Goal: Task Accomplishment & Management: Complete application form

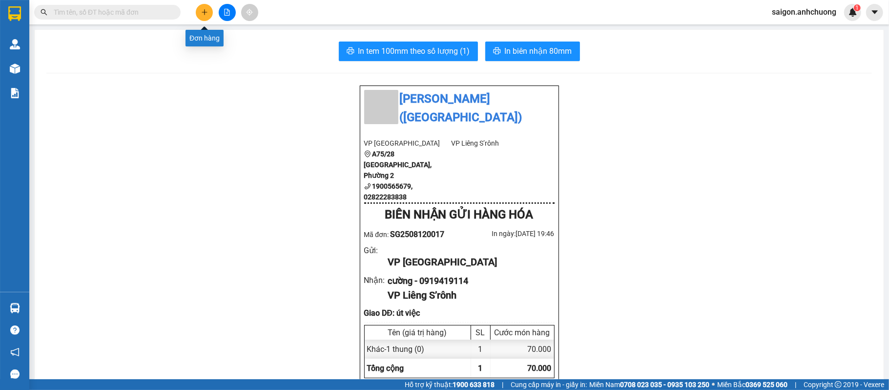
click at [205, 14] on icon "plus" at bounding box center [204, 12] width 7 height 7
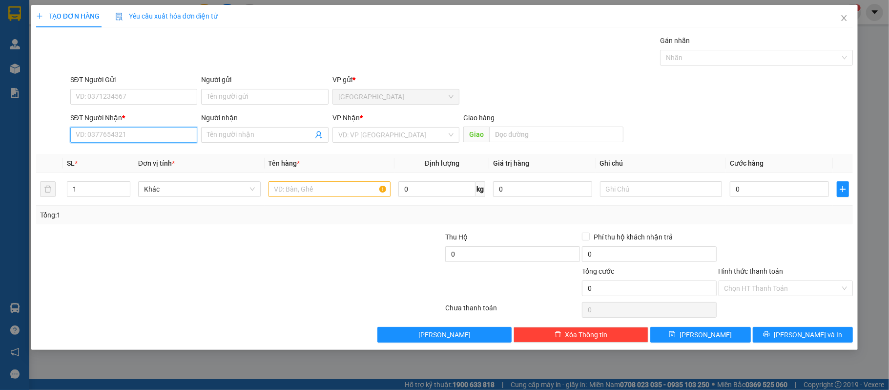
click at [169, 137] on input "SĐT Người Nhận *" at bounding box center [133, 135] width 127 height 16
type input "0963348193"
click at [269, 135] on input "Người nhận" at bounding box center [260, 134] width 106 height 11
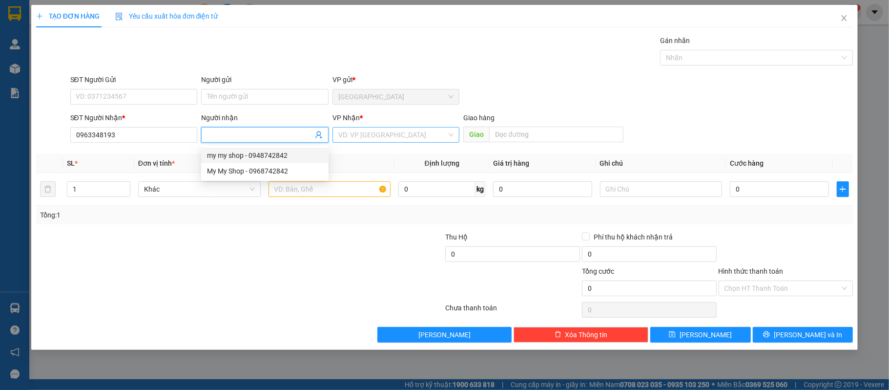
click at [389, 134] on input "search" at bounding box center [392, 134] width 109 height 15
drag, startPoint x: 246, startPoint y: 138, endPoint x: 440, endPoint y: 100, distance: 197.5
click at [247, 137] on input "Người nhận" at bounding box center [260, 134] width 106 height 11
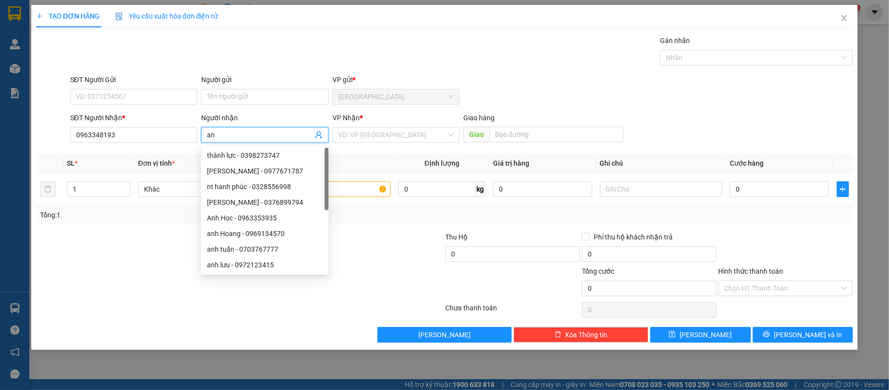
type input "a"
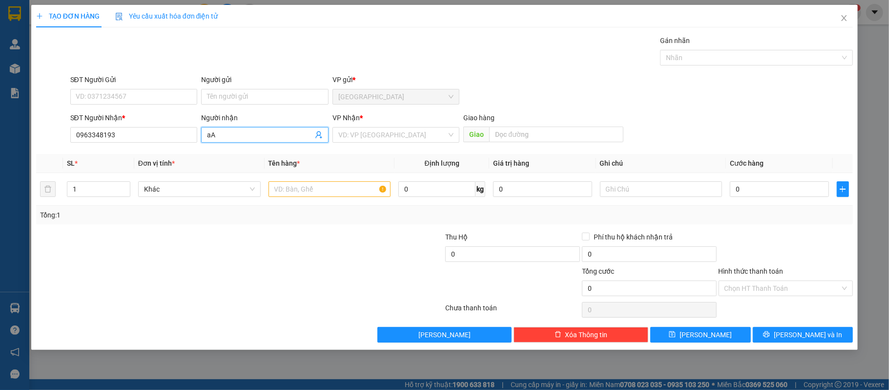
type input "a"
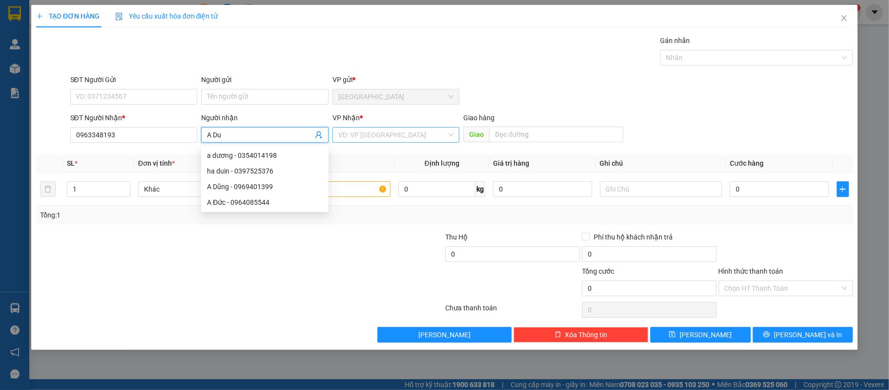
type input "A Du"
click at [413, 135] on input "search" at bounding box center [392, 134] width 109 height 15
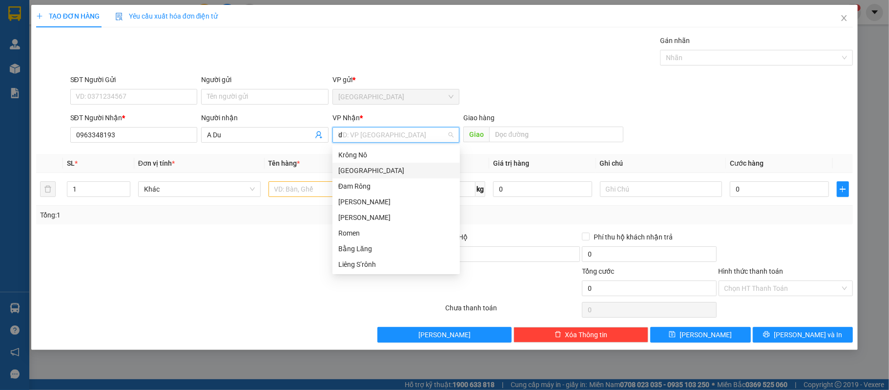
type input "da"
click at [370, 169] on div "[PERSON_NAME]" at bounding box center [396, 170] width 116 height 11
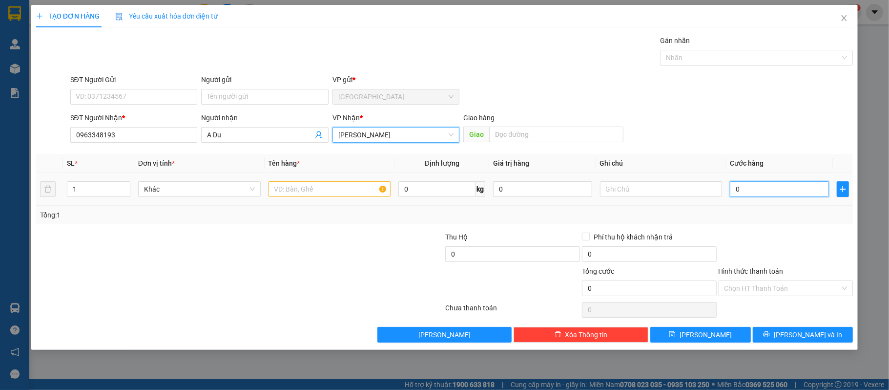
click at [743, 194] on input "0" at bounding box center [779, 189] width 99 height 16
click at [808, 193] on input "0" at bounding box center [779, 189] width 99 height 16
click at [843, 190] on icon "plus" at bounding box center [843, 189] width 0 height 6
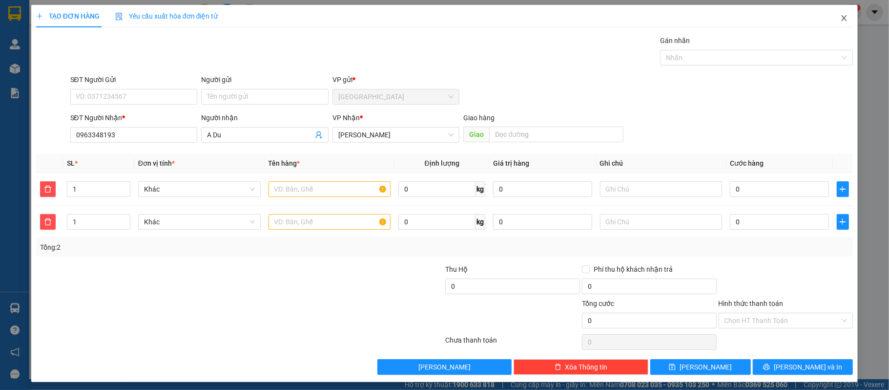
click at [840, 21] on icon "close" at bounding box center [844, 18] width 8 height 8
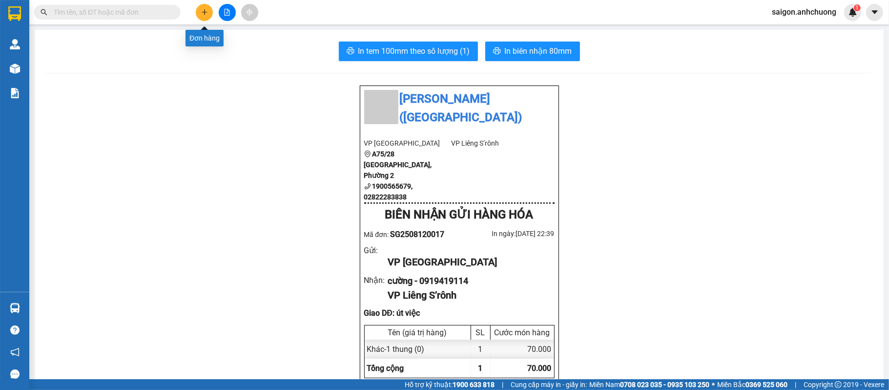
click at [208, 12] on button at bounding box center [204, 12] width 17 height 17
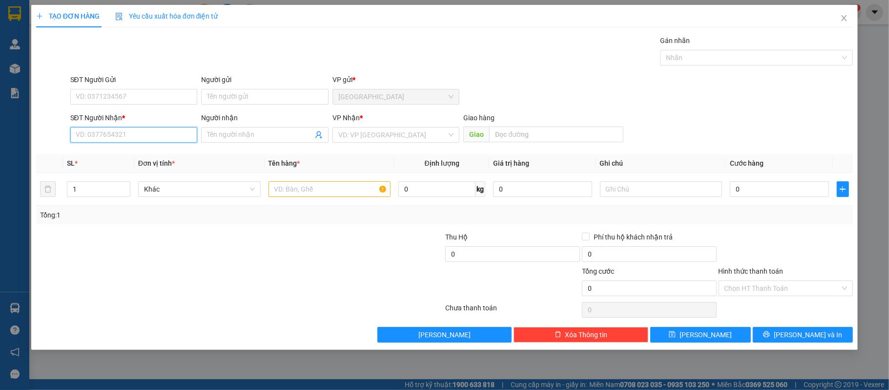
click at [137, 135] on input "SĐT Người Nhận *" at bounding box center [133, 135] width 127 height 16
type input "0963348192"
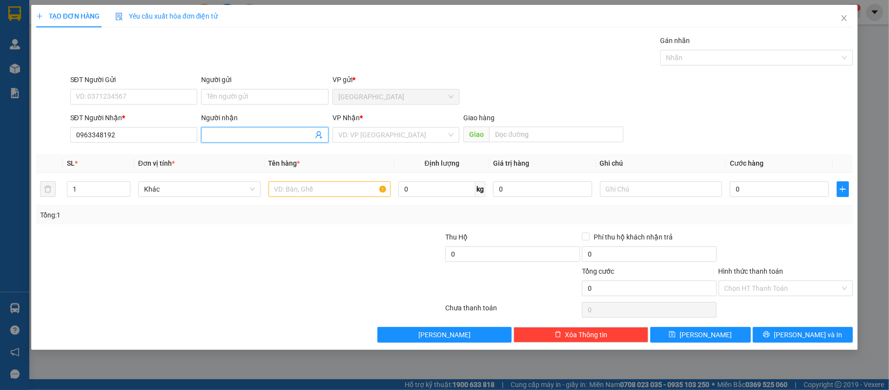
click at [268, 136] on input "Người nhận" at bounding box center [260, 134] width 106 height 11
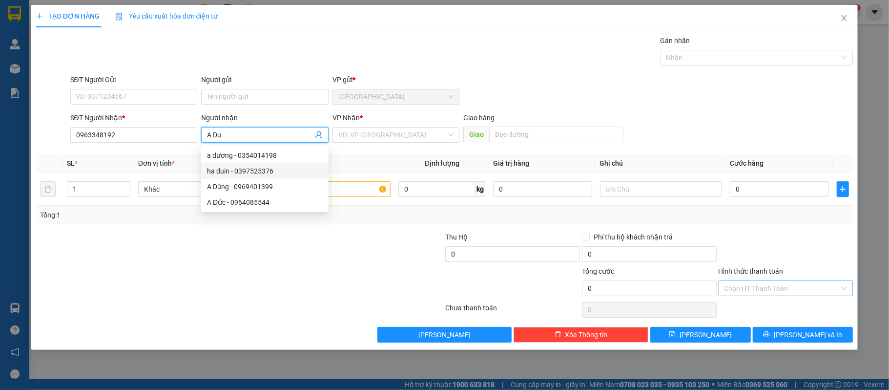
type input "A Du"
click at [783, 289] on input "Hình thức thanh toán" at bounding box center [783, 288] width 116 height 15
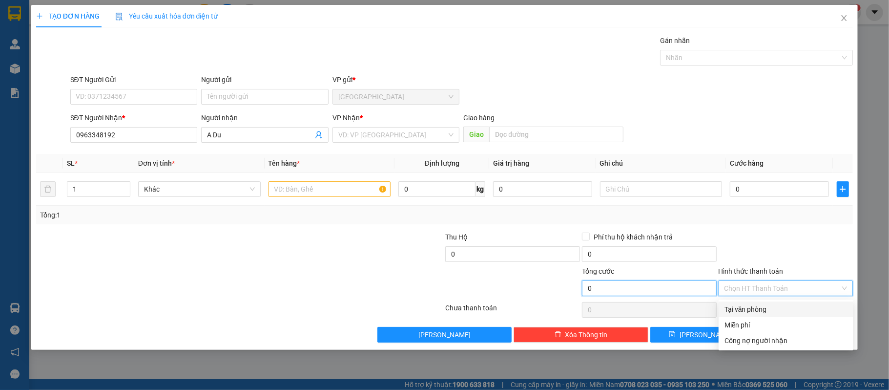
click at [651, 290] on input "0" at bounding box center [649, 288] width 135 height 16
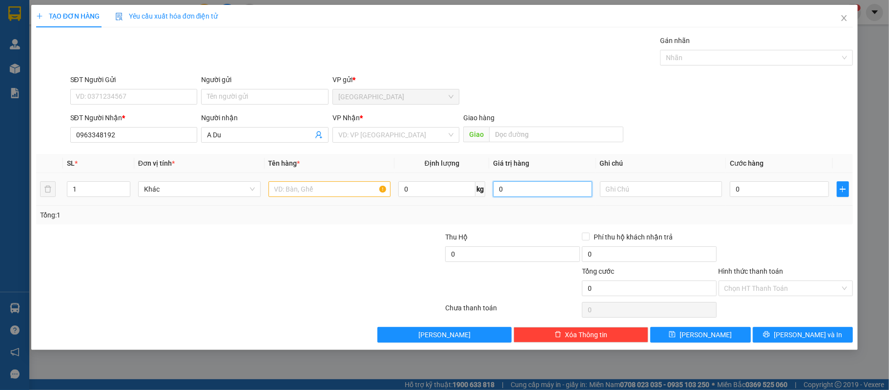
click at [518, 192] on input "0" at bounding box center [542, 189] width 99 height 16
click at [640, 194] on input "text" at bounding box center [661, 189] width 123 height 16
type input "1 vali"
drag, startPoint x: 675, startPoint y: 298, endPoint x: 711, endPoint y: 291, distance: 36.8
click at [673, 298] on div "Tổng cước 0" at bounding box center [649, 283] width 135 height 34
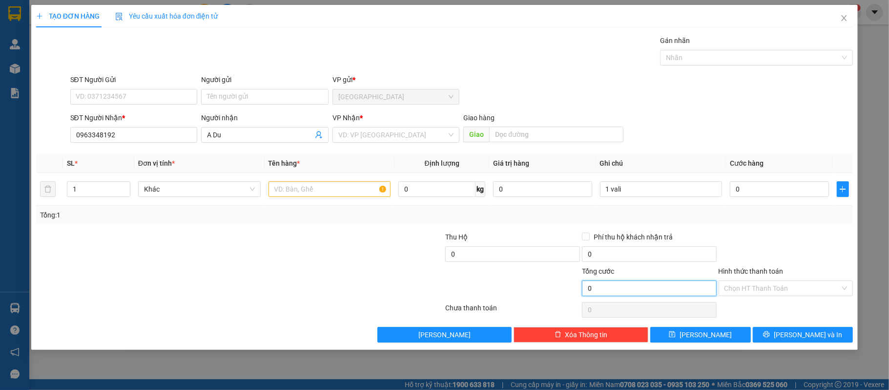
drag, startPoint x: 686, startPoint y: 290, endPoint x: 827, endPoint y: 312, distance: 142.4
click at [684, 291] on input "0" at bounding box center [649, 288] width 135 height 16
click at [611, 294] on input "0" at bounding box center [649, 288] width 135 height 16
click at [639, 291] on input "0" at bounding box center [649, 288] width 135 height 16
click at [746, 290] on input "Hình thức thanh toán" at bounding box center [783, 288] width 116 height 15
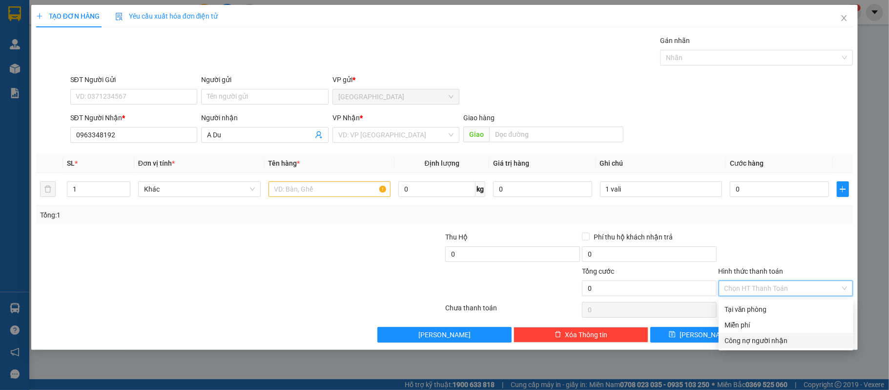
click at [786, 338] on div "Công nợ người nhận" at bounding box center [786, 340] width 123 height 11
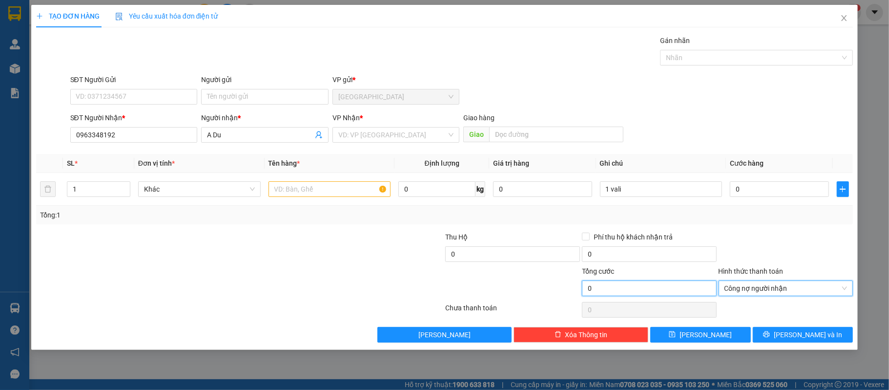
click at [655, 293] on input "0" at bounding box center [649, 288] width 135 height 16
click at [627, 255] on input "0" at bounding box center [649, 254] width 135 height 16
drag, startPoint x: 768, startPoint y: 282, endPoint x: 816, endPoint y: 288, distance: 48.3
click at [778, 282] on span "Công nợ người nhận" at bounding box center [786, 288] width 123 height 15
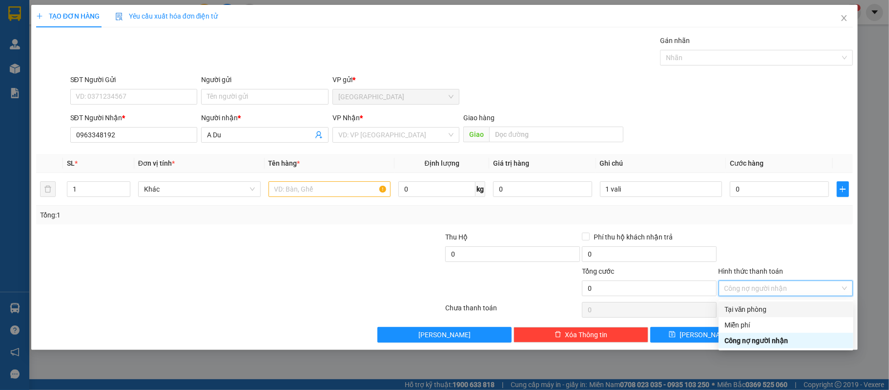
click at [769, 311] on div "Tại văn phòng" at bounding box center [786, 309] width 123 height 11
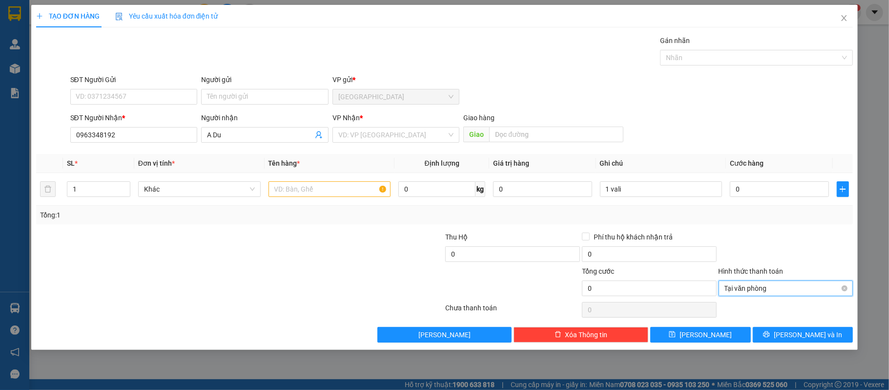
click at [811, 293] on span "Tại văn phòng" at bounding box center [786, 288] width 123 height 15
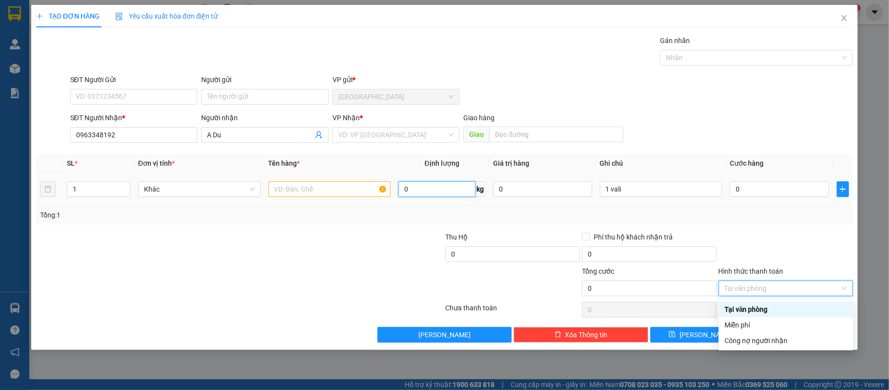
click at [438, 190] on input "0" at bounding box center [436, 189] width 77 height 16
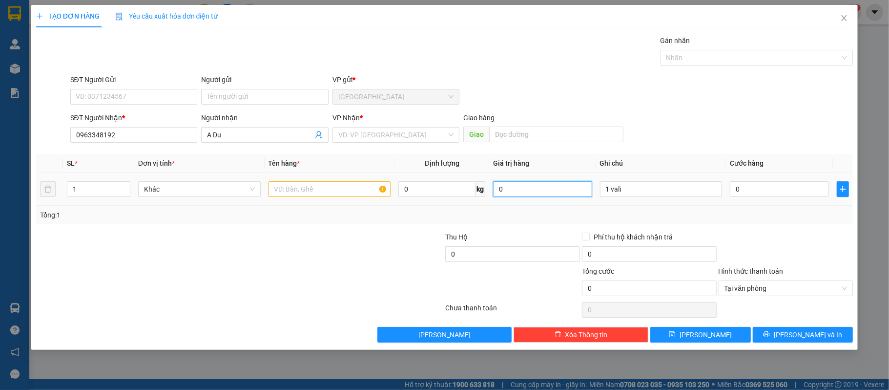
click at [515, 191] on input "0" at bounding box center [542, 189] width 99 height 16
click at [635, 191] on input "1 vali" at bounding box center [661, 189] width 123 height 16
click at [786, 288] on span "Tại văn phòng" at bounding box center [786, 288] width 123 height 15
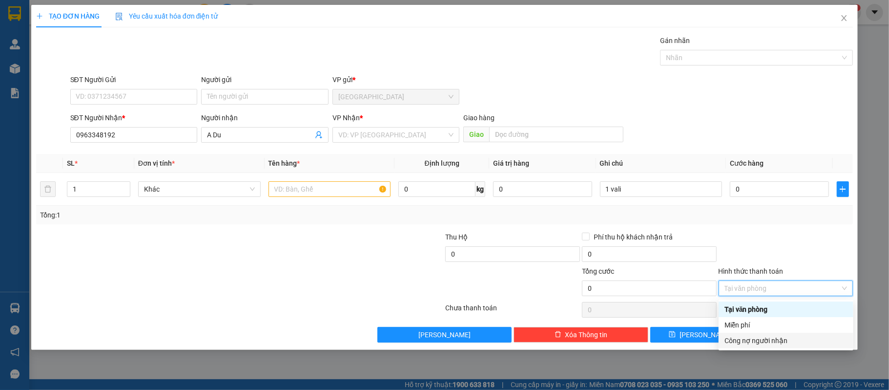
click at [774, 344] on div "Công nợ người nhận" at bounding box center [786, 340] width 123 height 11
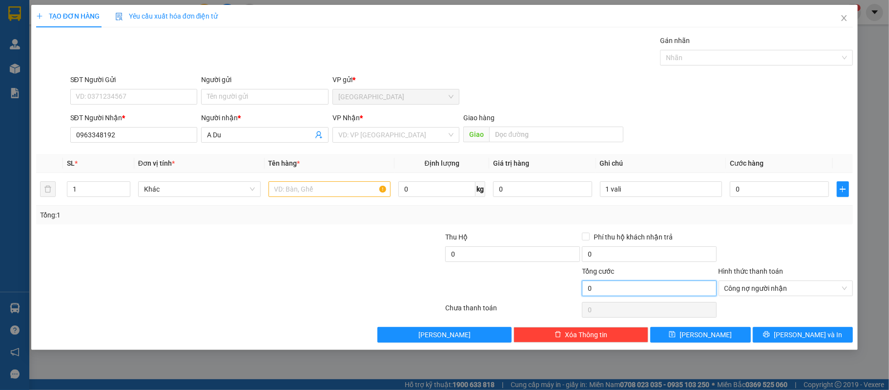
click at [627, 289] on input "0" at bounding box center [649, 288] width 135 height 16
click at [767, 192] on input "0" at bounding box center [779, 189] width 99 height 16
type input "5"
type input "50"
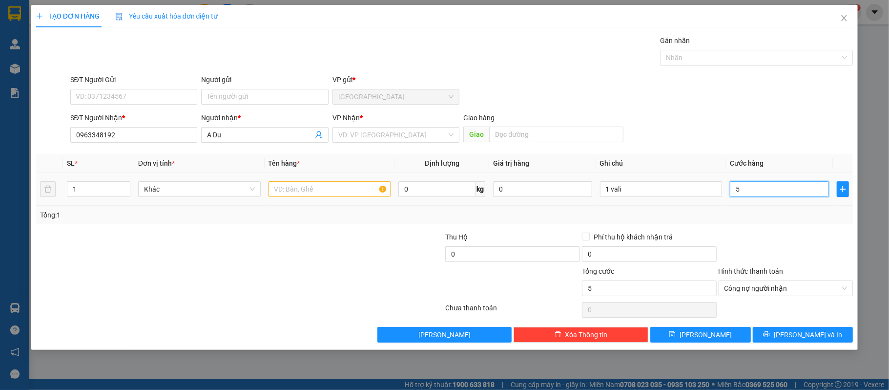
type input "50"
type input "500"
type input "5.000"
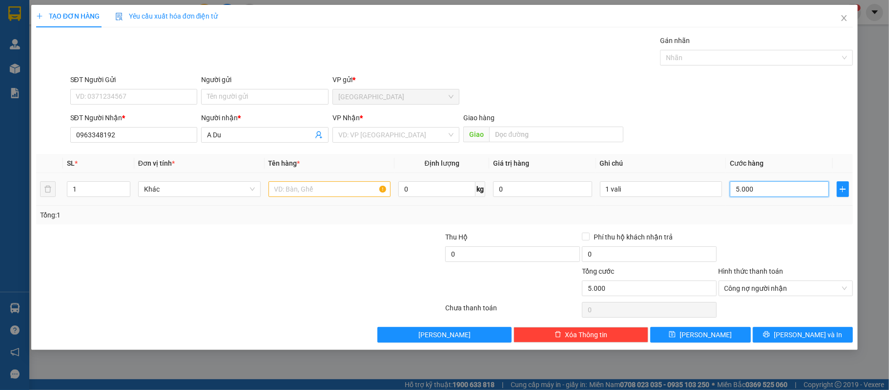
type input "50.000"
click at [798, 291] on span "Công nợ người nhận" at bounding box center [786, 288] width 123 height 15
type input "50.000"
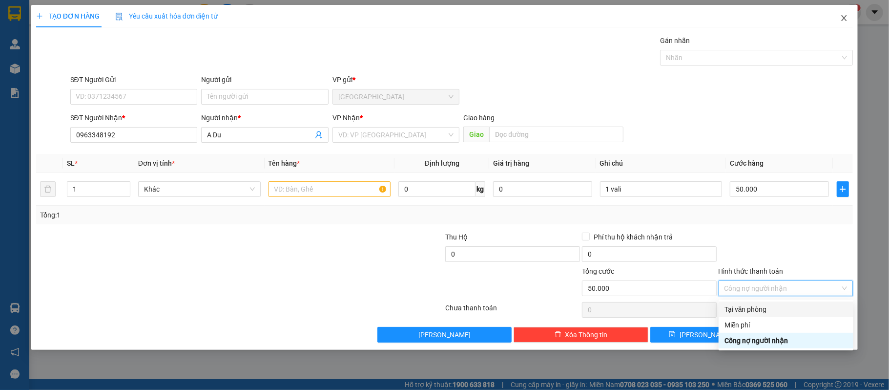
click at [850, 19] on span "Close" at bounding box center [843, 18] width 27 height 27
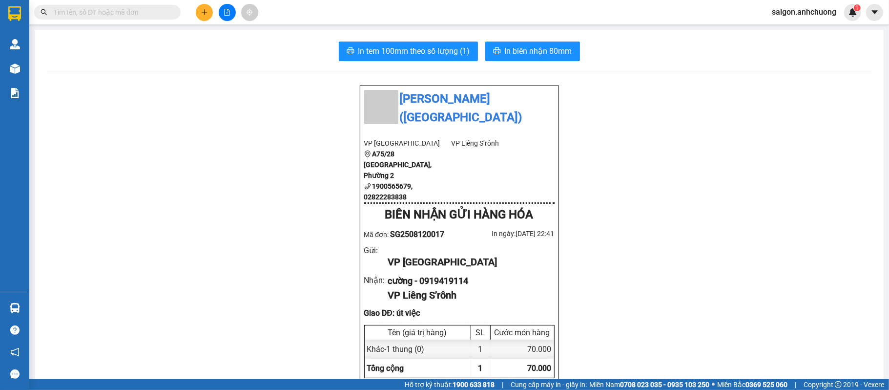
click at [206, 18] on button at bounding box center [204, 12] width 17 height 17
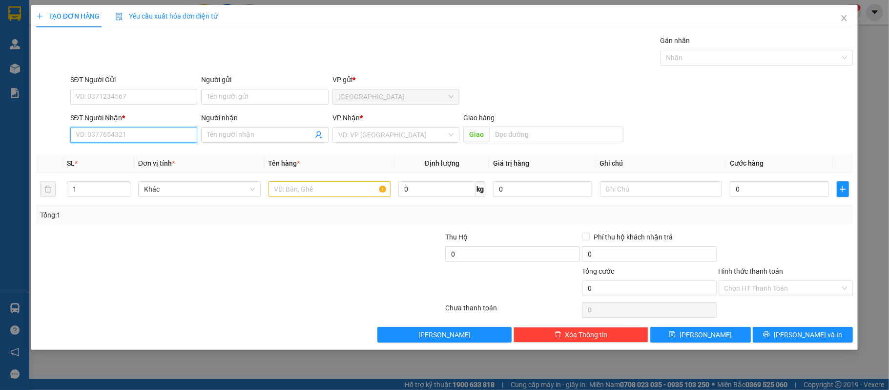
click at [135, 138] on input "SĐT Người Nhận *" at bounding box center [133, 135] width 127 height 16
type input "0963348192"
click at [254, 133] on input "Người nhận" at bounding box center [260, 134] width 106 height 11
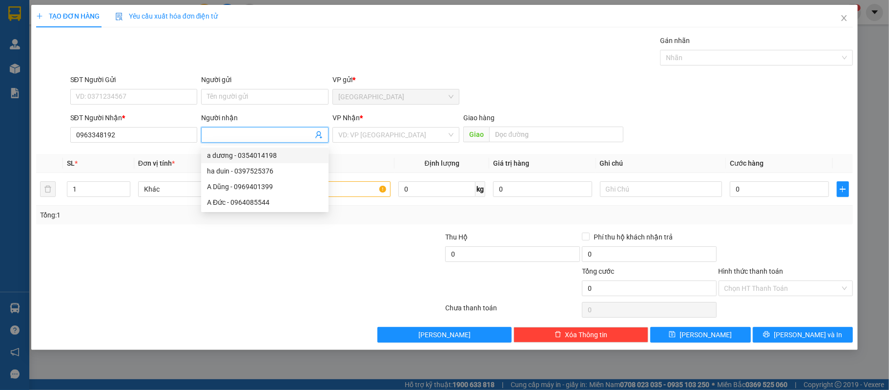
type input "A"
type input "A Du"
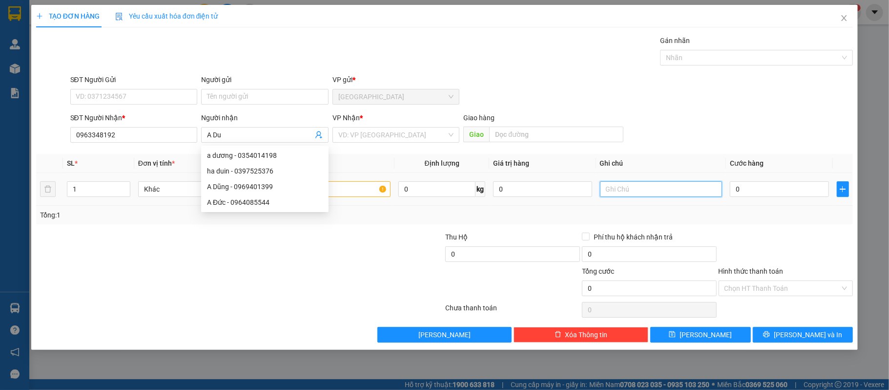
click at [645, 197] on input "text" at bounding box center [661, 189] width 123 height 16
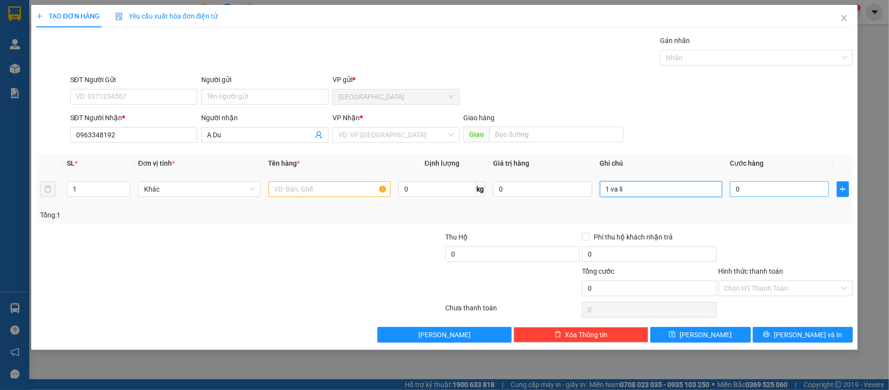
type input "1 va li"
click at [756, 184] on input "0" at bounding box center [779, 189] width 99 height 16
type input "5"
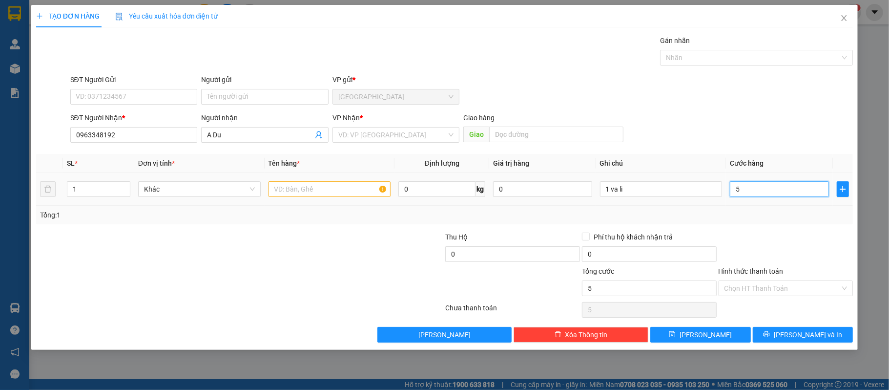
type input "50"
type input "500"
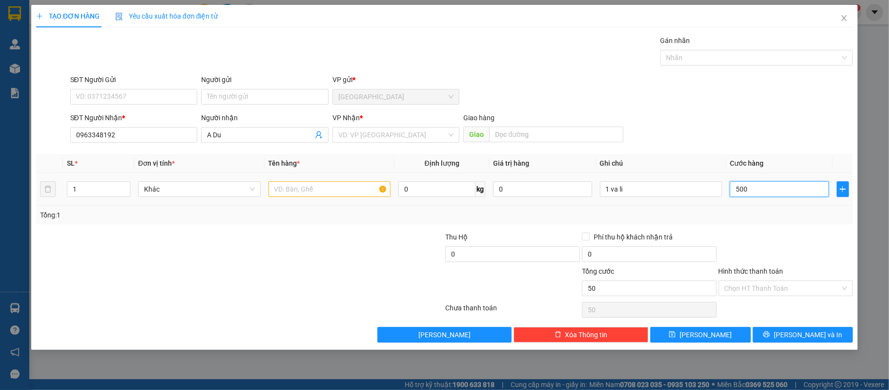
type input "500"
type input "5.000"
type input "50.000"
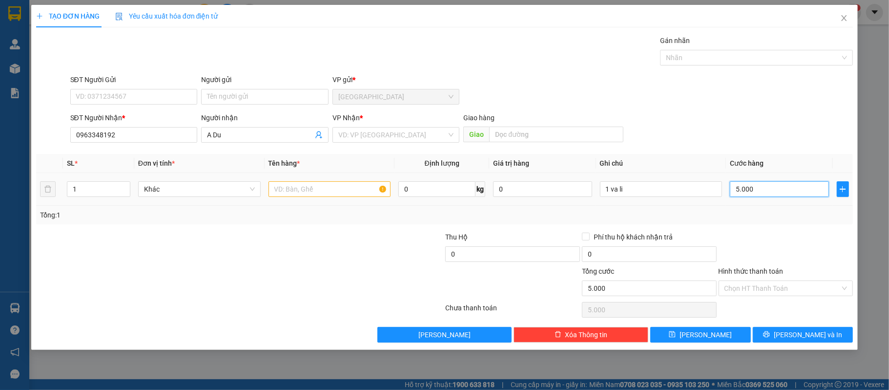
type input "50.000"
click at [635, 187] on input "1 va li" at bounding box center [661, 189] width 123 height 16
type input "1"
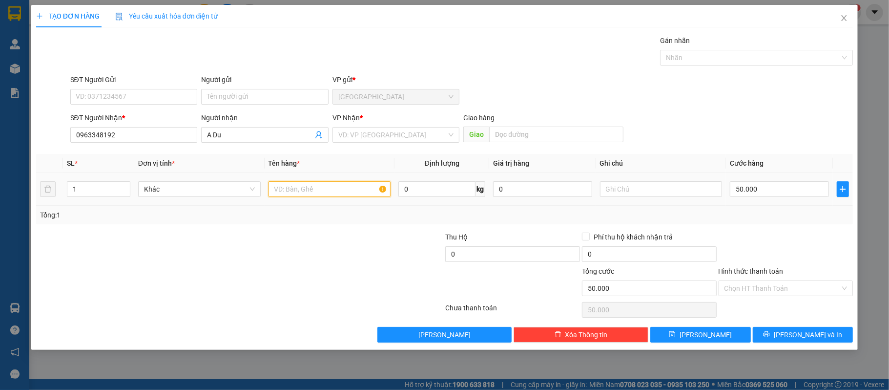
click at [339, 187] on input "text" at bounding box center [330, 189] width 123 height 16
type input "1 vali đen"
click at [413, 139] on input "search" at bounding box center [392, 134] width 109 height 15
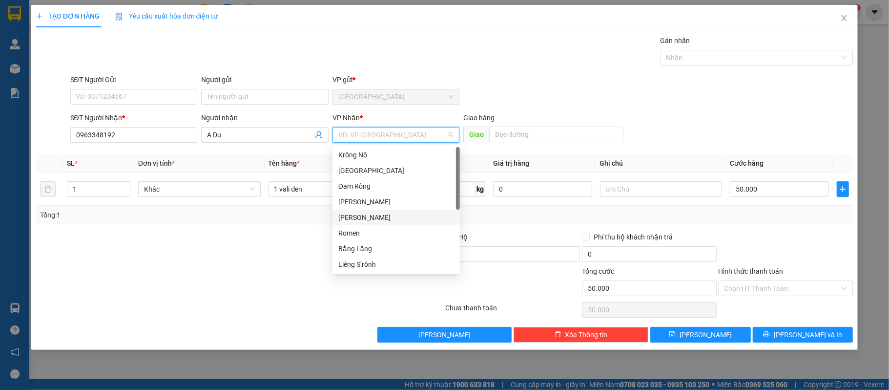
click at [373, 215] on div "[PERSON_NAME]" at bounding box center [396, 217] width 116 height 11
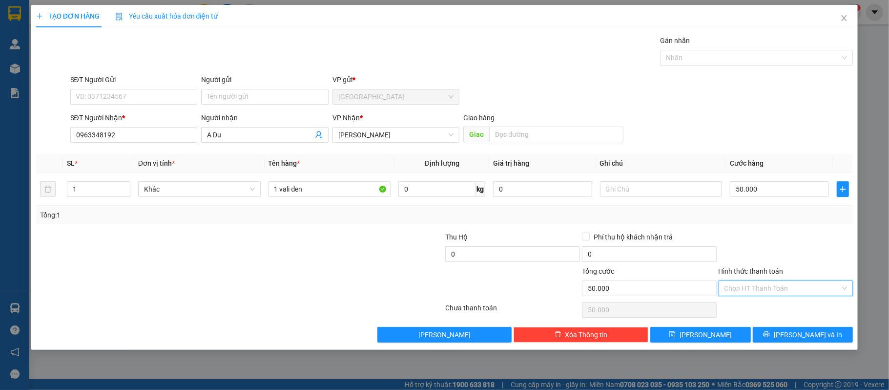
click at [789, 286] on input "Hình thức thanh toán" at bounding box center [783, 288] width 116 height 15
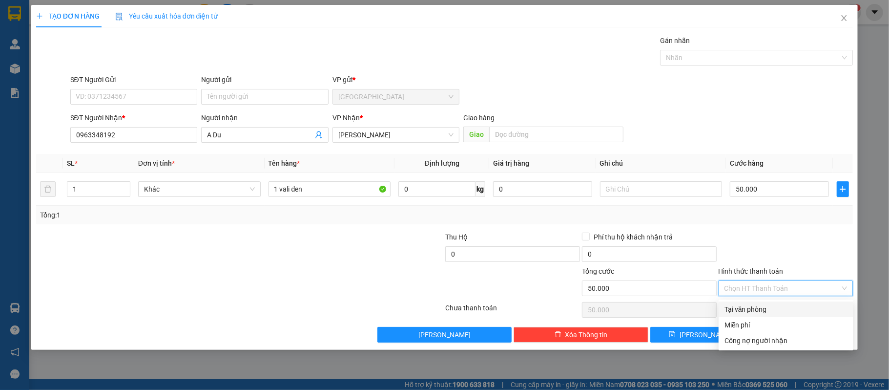
click at [760, 258] on div at bounding box center [786, 248] width 137 height 34
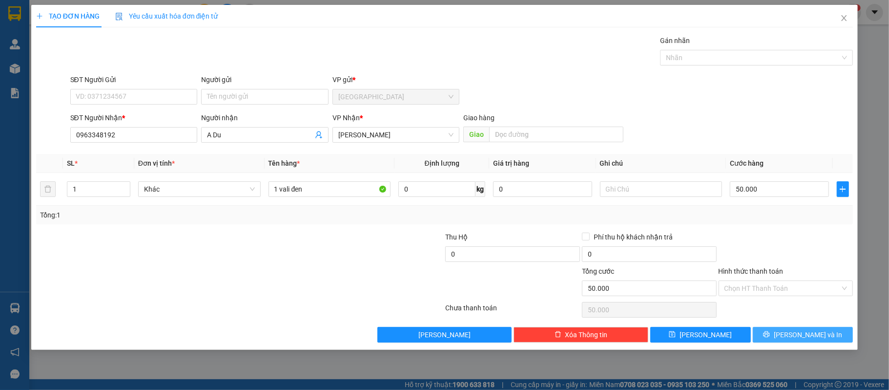
click at [817, 340] on span "[PERSON_NAME] và In" at bounding box center [808, 334] width 68 height 11
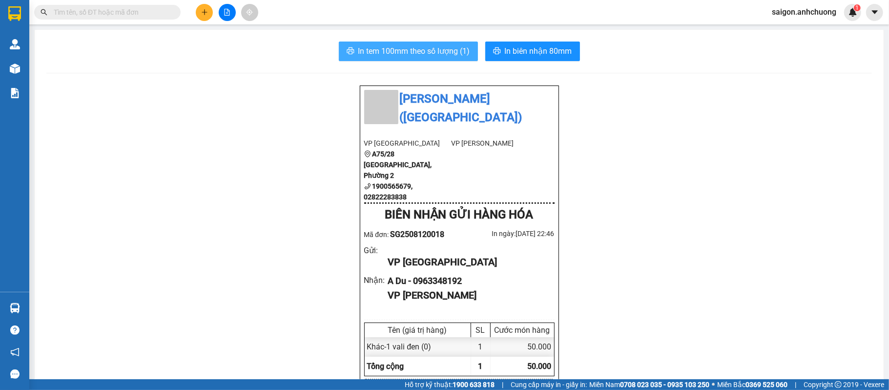
click at [420, 56] on span "In tem 100mm theo số lượng (1)" at bounding box center [414, 51] width 112 height 12
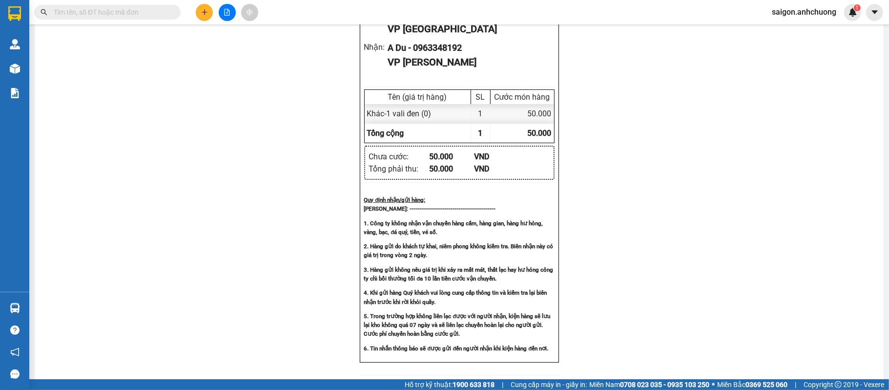
scroll to position [61, 0]
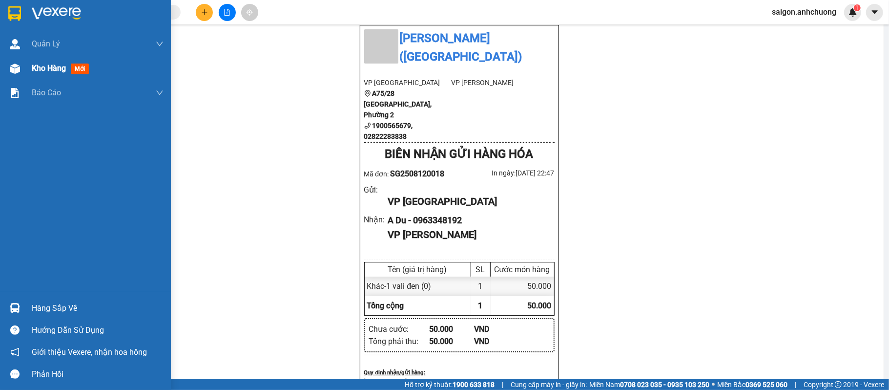
click at [32, 67] on span "Kho hàng" at bounding box center [49, 67] width 34 height 9
